Goal: Use online tool/utility: Utilize a website feature to perform a specific function

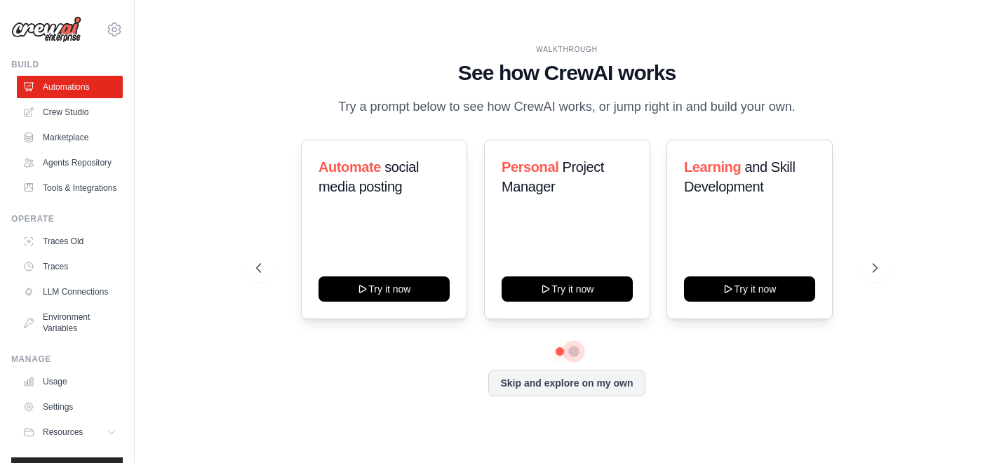
click at [572, 350] on button at bounding box center [573, 351] width 11 height 11
click at [559, 352] on button at bounding box center [560, 352] width 11 height 11
click at [576, 210] on div "Personal Project Manager Try it now" at bounding box center [567, 230] width 166 height 180
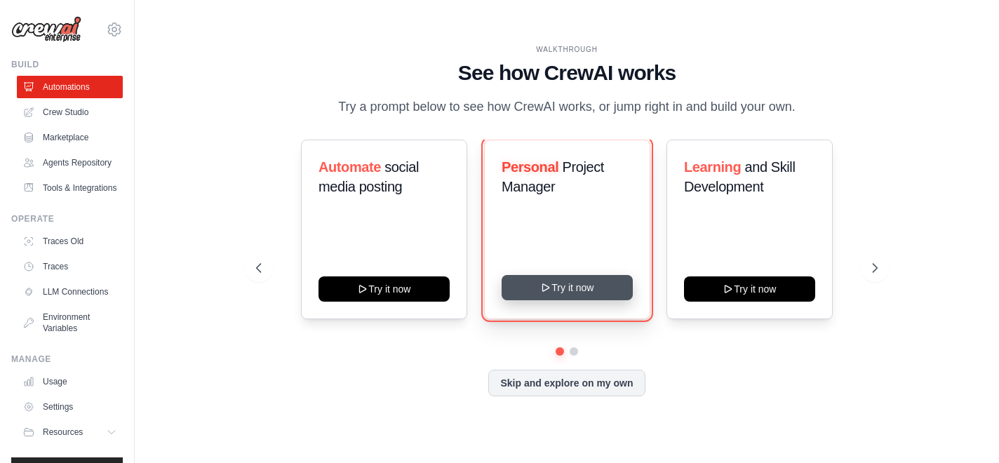
click at [570, 285] on button "Try it now" at bounding box center [567, 287] width 131 height 25
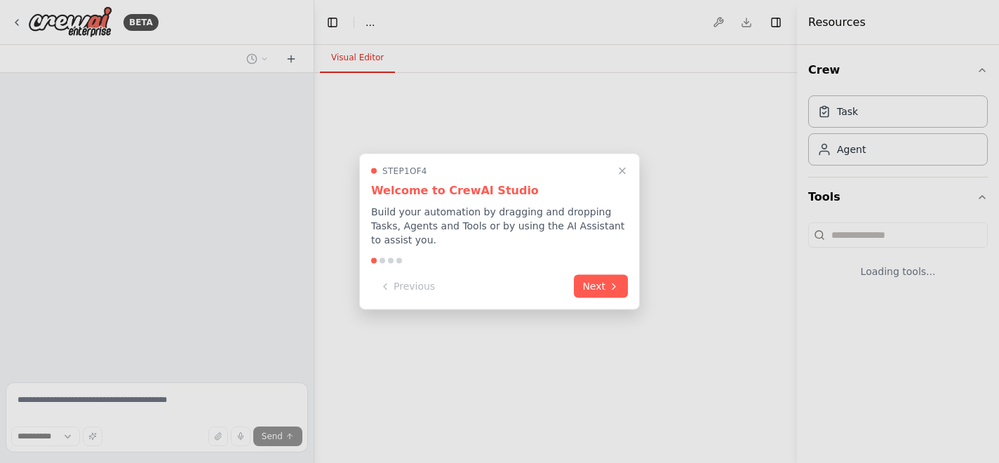
select select "****"
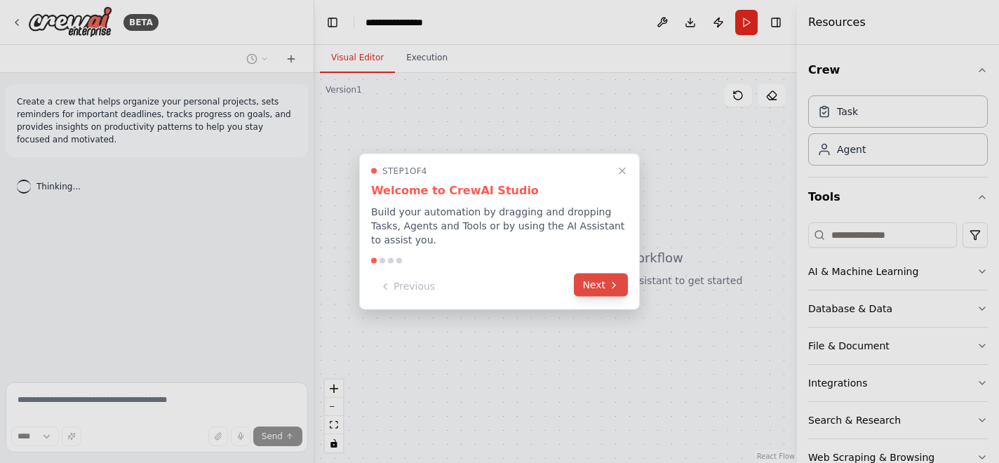
click at [604, 292] on button "Next" at bounding box center [601, 285] width 54 height 23
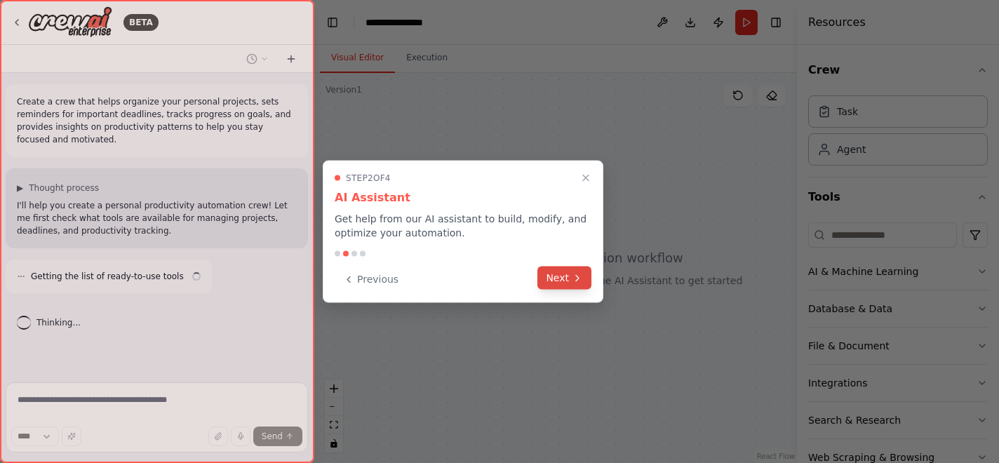
click at [571, 286] on button "Next" at bounding box center [564, 278] width 54 height 23
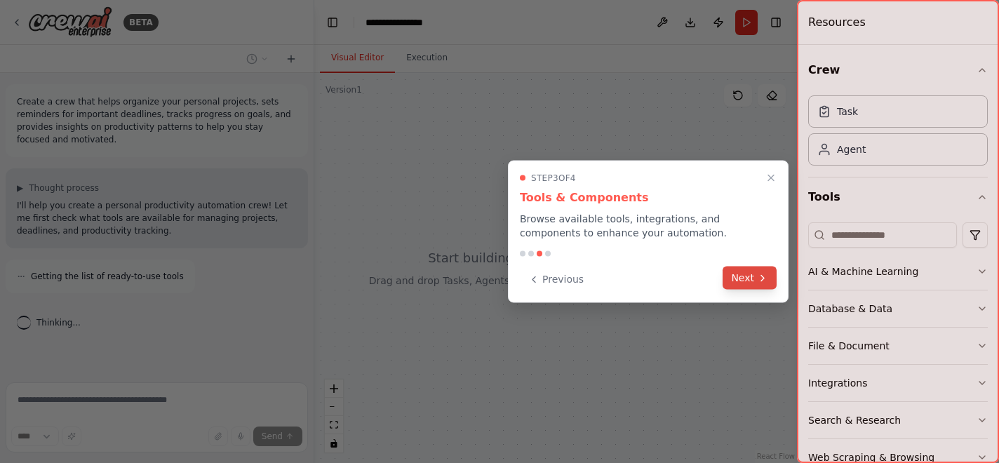
click at [755, 283] on button "Next" at bounding box center [749, 278] width 54 height 23
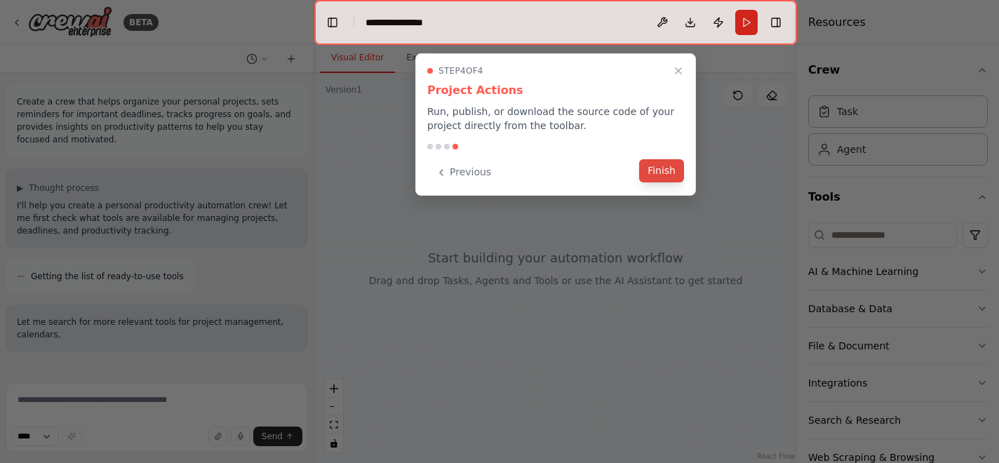
click at [666, 172] on button "Finish" at bounding box center [661, 170] width 45 height 23
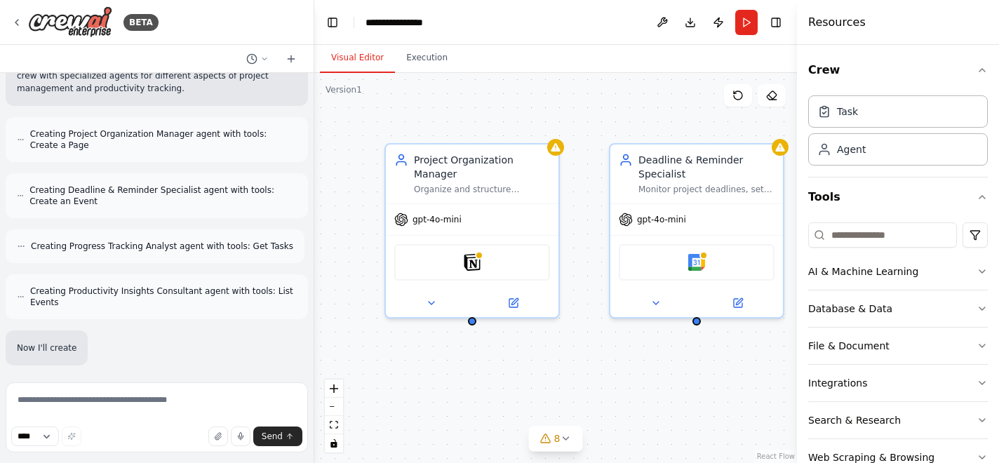
scroll to position [589, 0]
